Goal: Entertainment & Leisure: Consume media (video, audio)

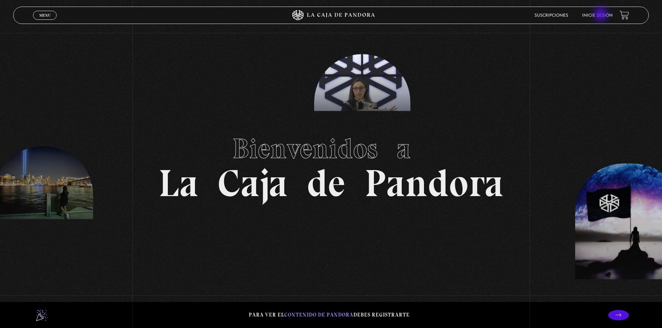
click at [601, 15] on link "Inicie sesión" at bounding box center [597, 16] width 31 height 4
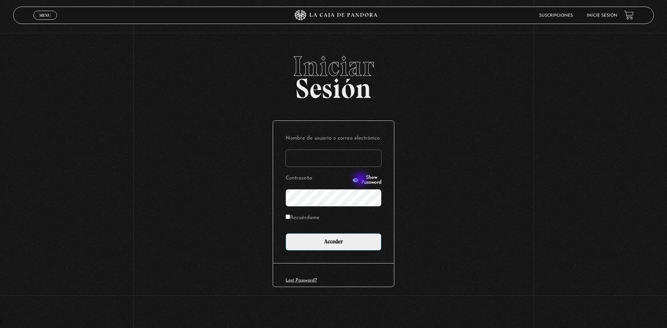
type input "Mel03"
click at [323, 245] on input "Acceder" at bounding box center [334, 241] width 96 height 17
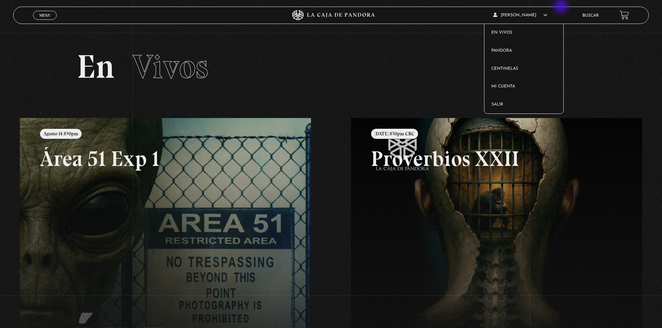
click at [572, 7] on article "Melissa Elizondo Durán En vivos Pandora Centinelas Mi cuenta Salir" at bounding box center [533, 15] width 80 height 16
click at [43, 16] on span "Menu" at bounding box center [44, 15] width 11 height 4
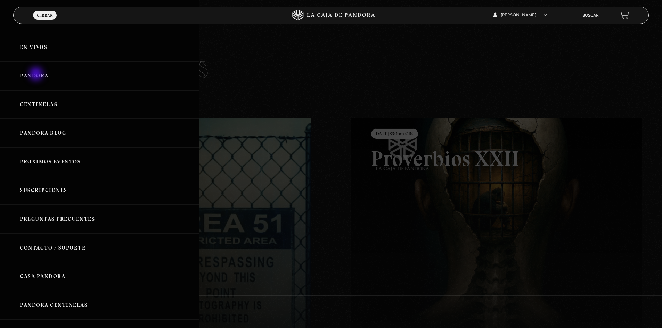
click at [37, 75] on link "Pandora" at bounding box center [99, 75] width 199 height 29
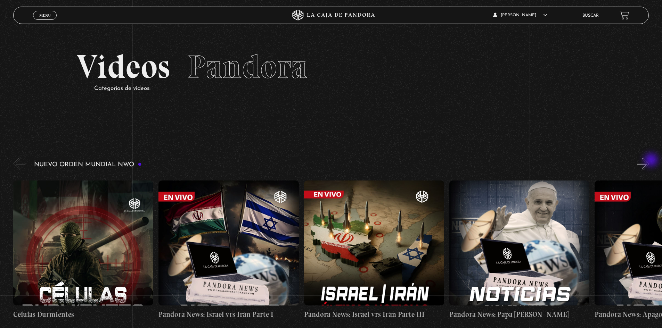
click at [649, 161] on button "»" at bounding box center [643, 164] width 12 height 12
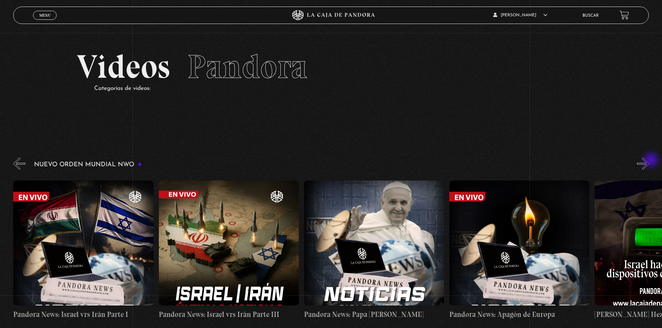
click at [649, 161] on button "»" at bounding box center [643, 164] width 12 height 12
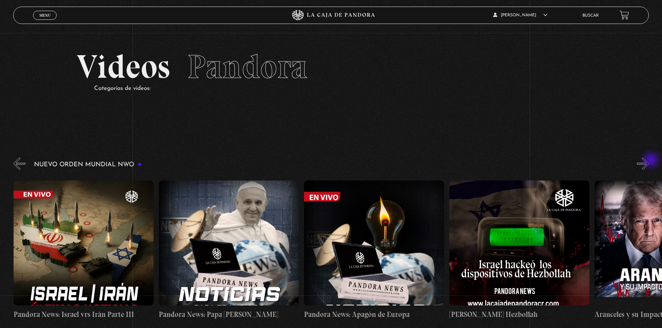
click at [649, 161] on button "»" at bounding box center [643, 164] width 12 height 12
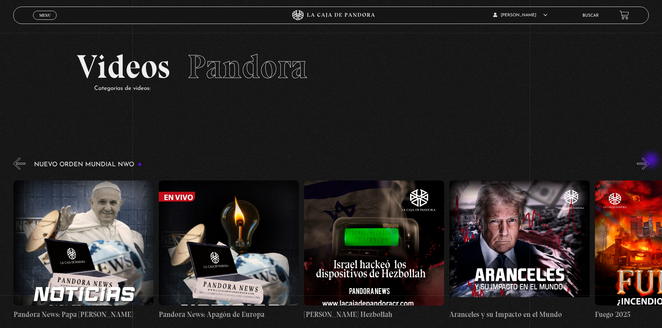
click at [649, 161] on button "»" at bounding box center [643, 164] width 12 height 12
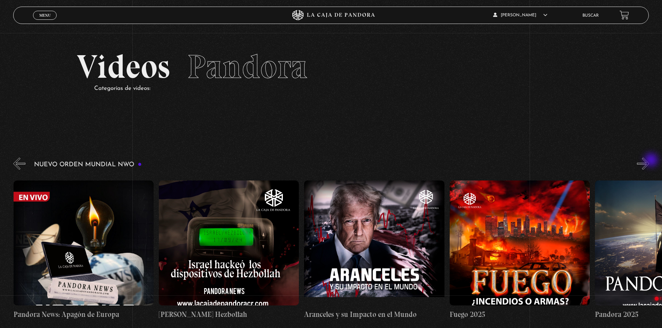
click at [649, 161] on button "»" at bounding box center [643, 164] width 12 height 12
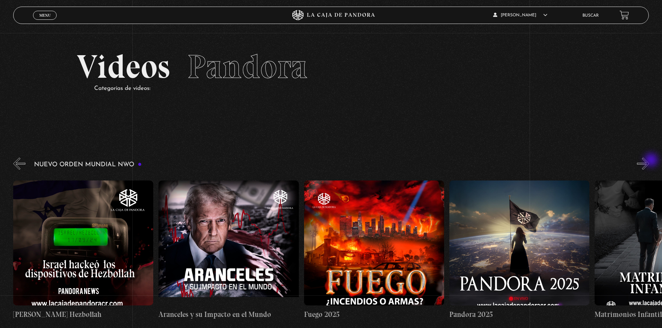
click at [649, 161] on button "»" at bounding box center [643, 164] width 12 height 12
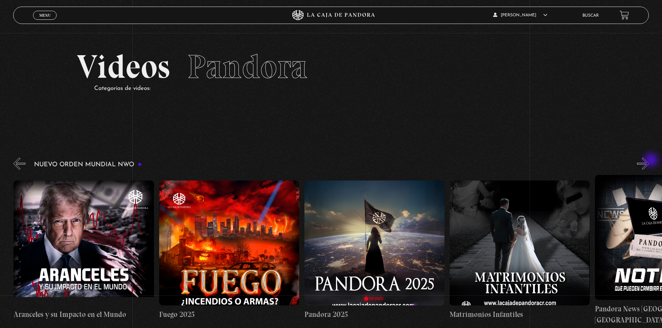
click at [649, 161] on button "»" at bounding box center [643, 164] width 12 height 12
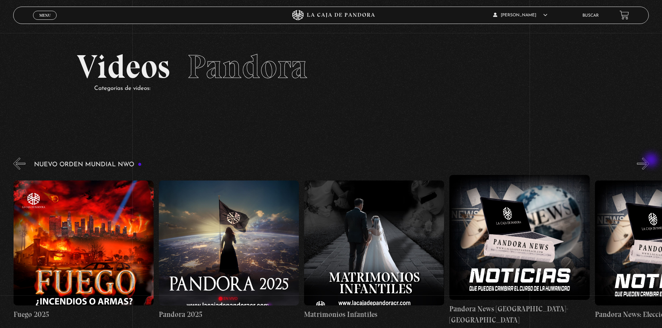
click at [649, 161] on button "»" at bounding box center [643, 164] width 12 height 12
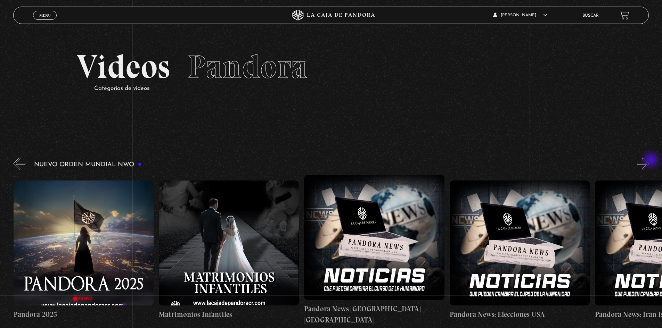
click at [649, 161] on button "»" at bounding box center [643, 164] width 12 height 12
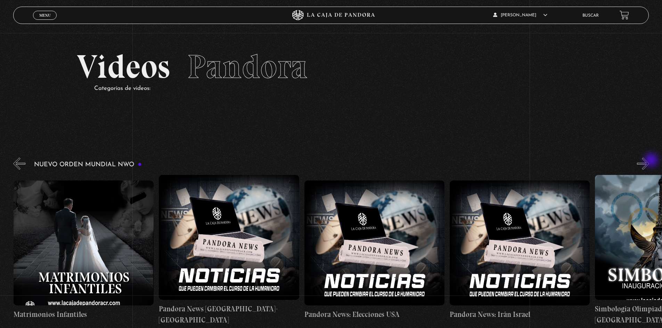
click at [649, 161] on button "»" at bounding box center [643, 164] width 12 height 12
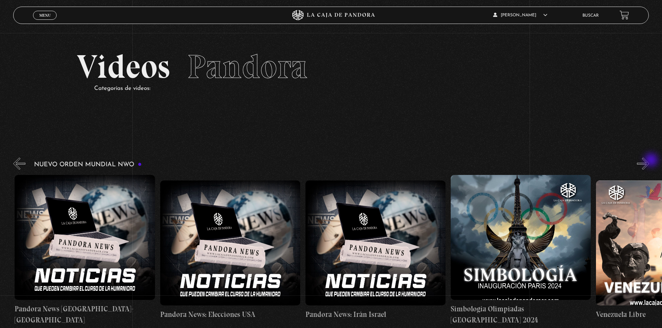
click at [649, 161] on button "»" at bounding box center [643, 164] width 12 height 12
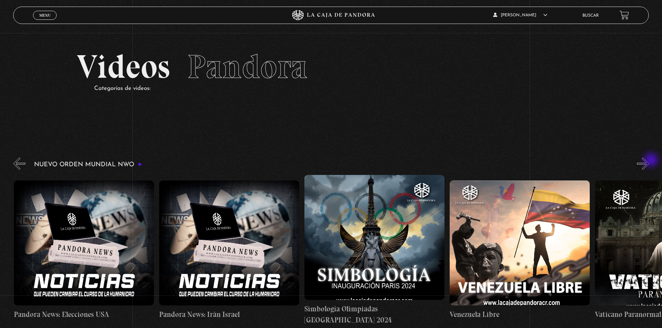
click at [649, 161] on button "»" at bounding box center [643, 164] width 12 height 12
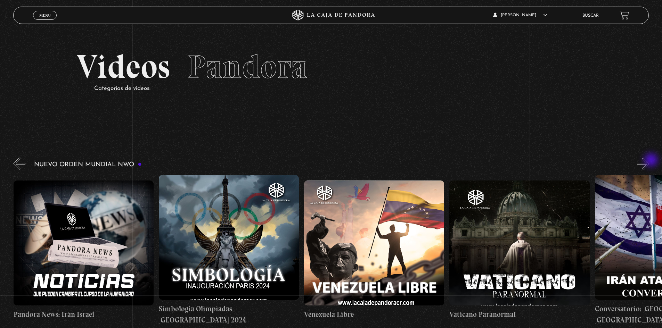
click at [649, 161] on button "»" at bounding box center [643, 164] width 12 height 12
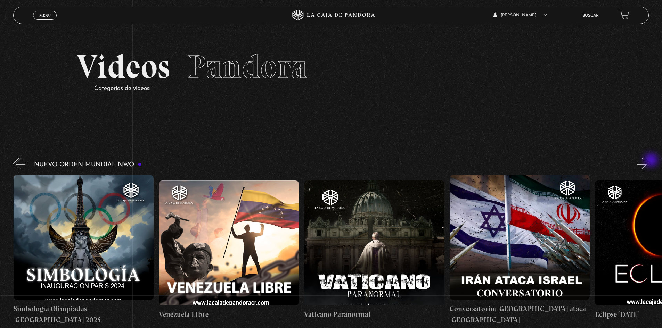
click at [649, 161] on button "»" at bounding box center [643, 164] width 12 height 12
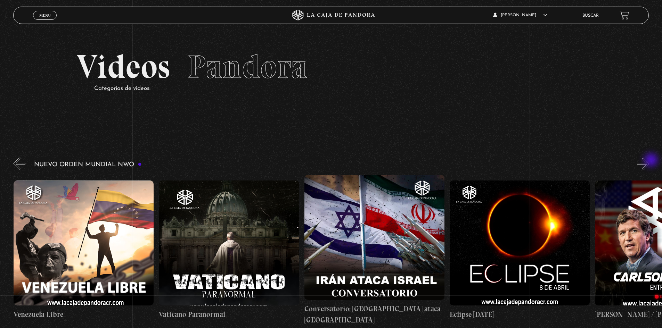
click at [649, 161] on button "»" at bounding box center [643, 164] width 12 height 12
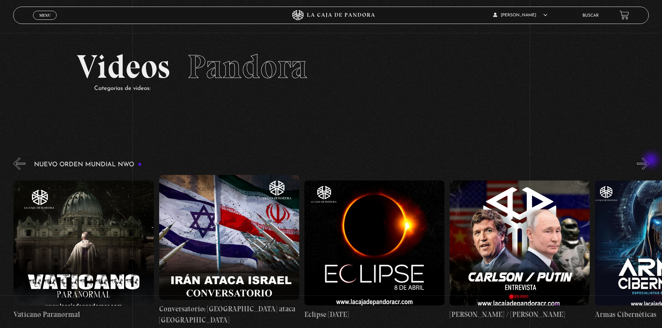
click at [649, 161] on button "»" at bounding box center [643, 164] width 12 height 12
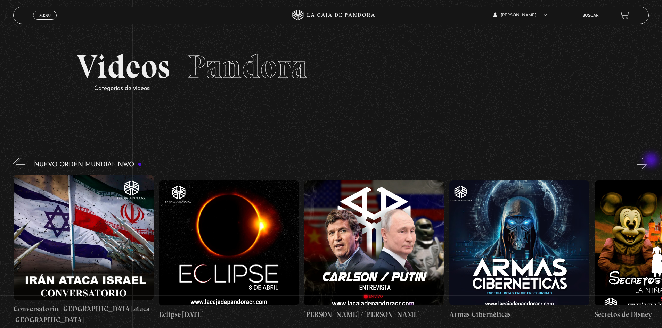
click at [649, 161] on button "»" at bounding box center [643, 164] width 12 height 12
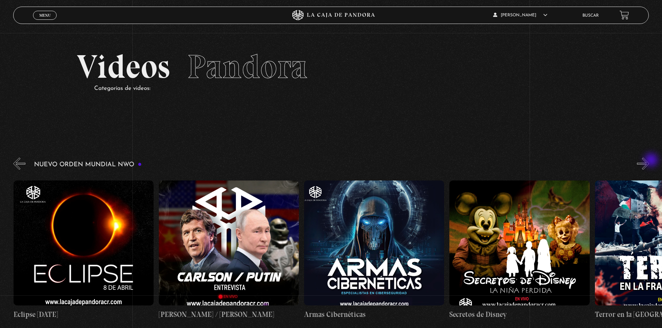
click at [649, 161] on button "»" at bounding box center [643, 164] width 12 height 12
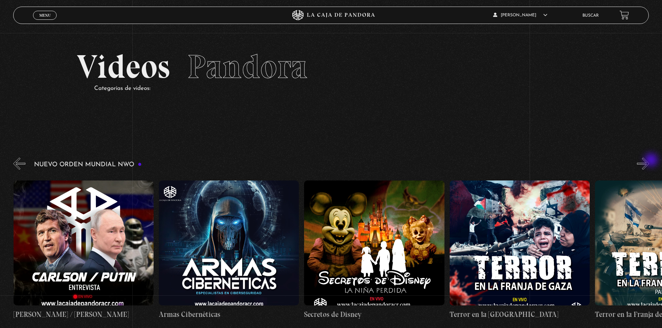
click at [649, 161] on button "»" at bounding box center [643, 164] width 12 height 12
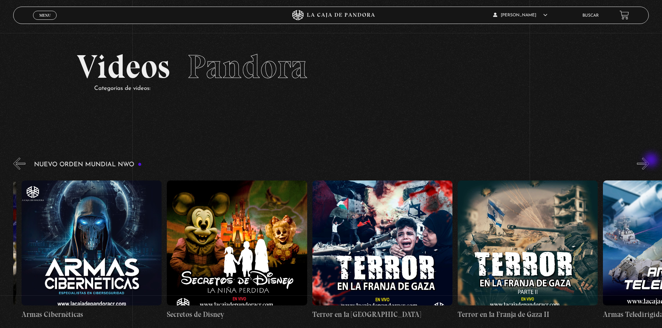
click at [649, 161] on button "»" at bounding box center [643, 164] width 12 height 12
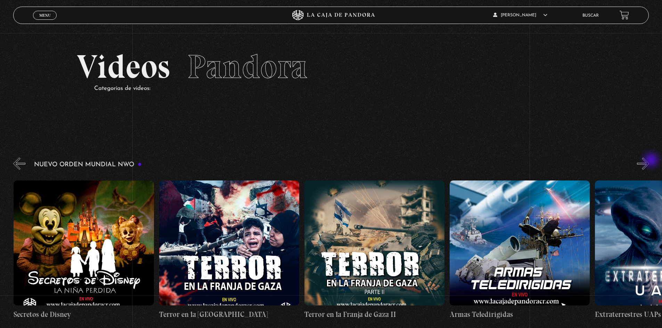
click at [649, 161] on button "»" at bounding box center [643, 164] width 12 height 12
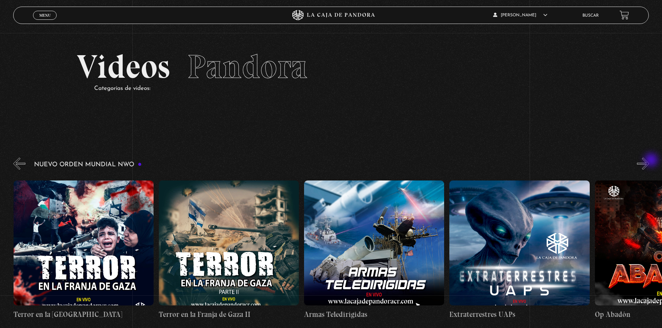
click at [649, 161] on button "»" at bounding box center [643, 164] width 12 height 12
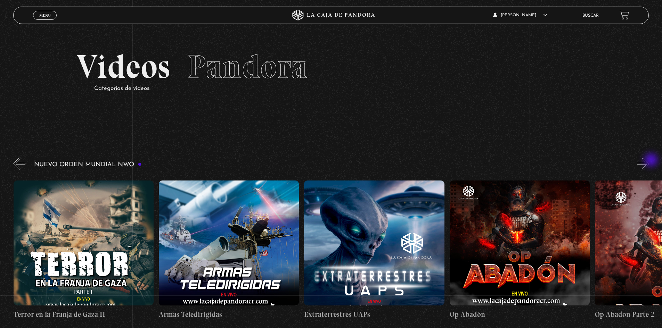
click at [649, 161] on button "»" at bounding box center [643, 164] width 12 height 12
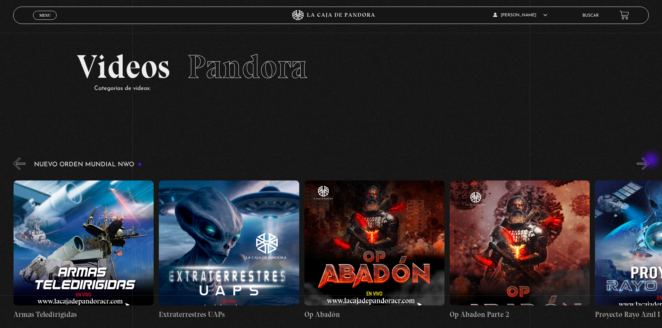
click at [649, 161] on button "»" at bounding box center [643, 164] width 12 height 12
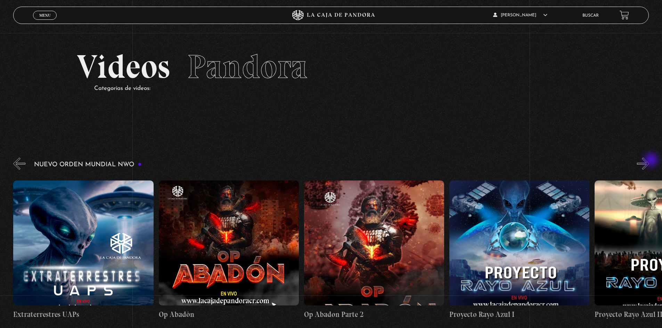
click at [649, 161] on button "»" at bounding box center [643, 164] width 12 height 12
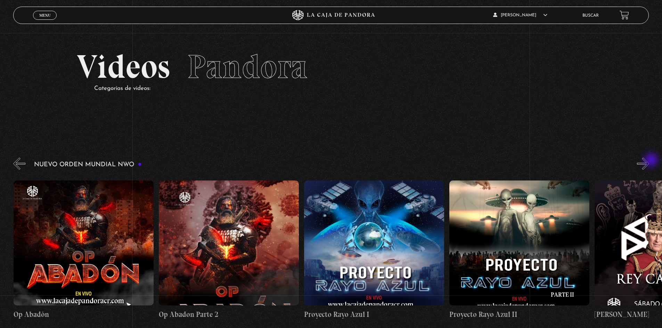
scroll to position [0, 3632]
click at [398, 242] on figure at bounding box center [374, 243] width 140 height 125
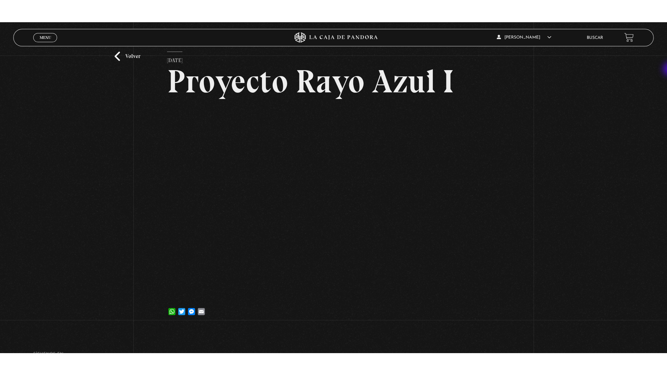
scroll to position [41, 0]
